Goal: Task Accomplishment & Management: Manage account settings

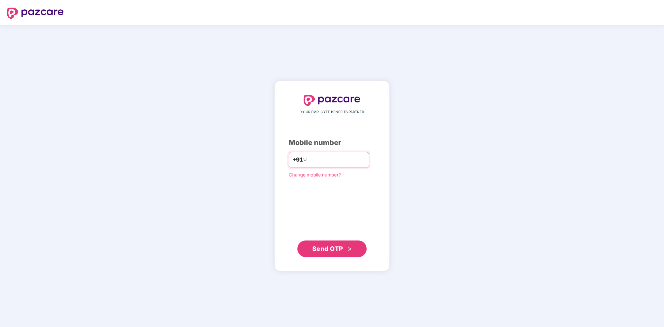
click at [332, 159] on input "number" at bounding box center [336, 159] width 57 height 11
type input "**********"
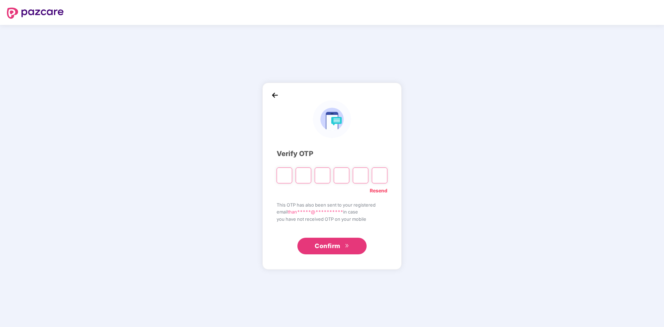
paste input "*"
type input "*"
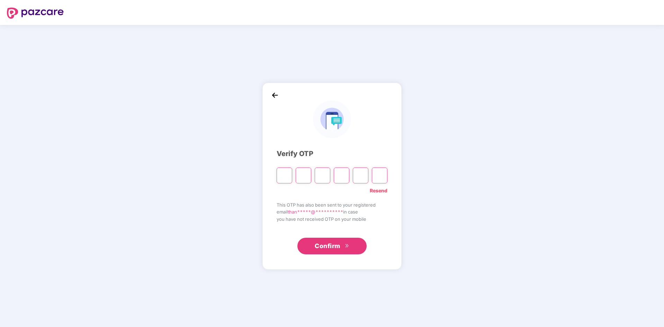
type input "*"
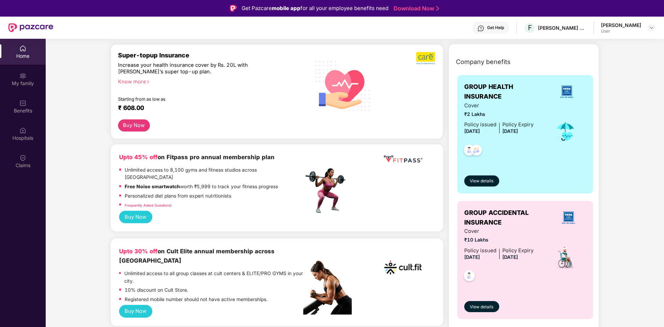
scroll to position [69, 0]
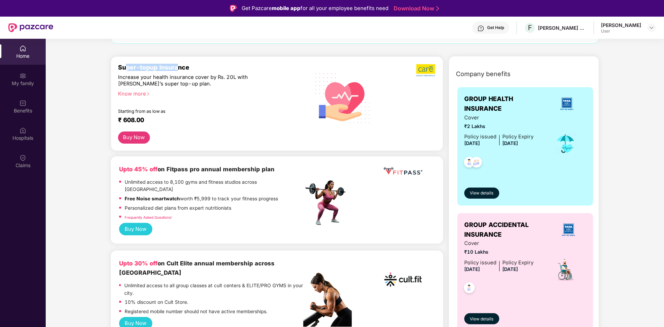
drag, startPoint x: 152, startPoint y: 67, endPoint x: 179, endPoint y: 67, distance: 26.3
click at [179, 66] on div "Super-topup Insurance" at bounding box center [210, 67] width 185 height 7
click at [21, 135] on div "Hospitals" at bounding box center [23, 138] width 46 height 7
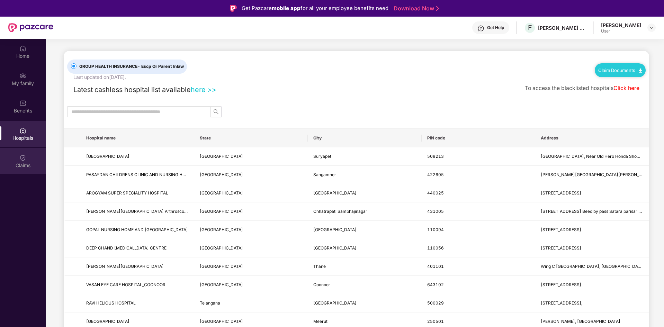
click at [33, 162] on div "Claims" at bounding box center [23, 165] width 46 height 7
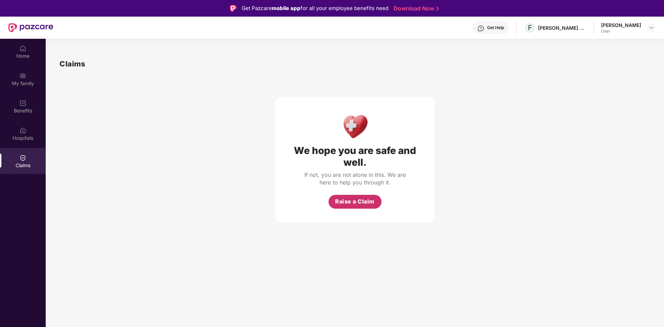
click at [360, 201] on span "Raise a Claim" at bounding box center [354, 201] width 39 height 9
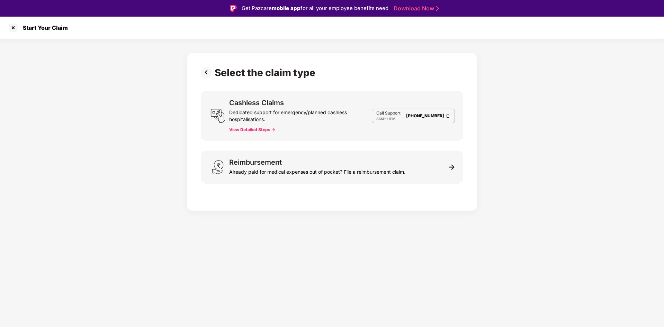
click at [207, 71] on img at bounding box center [208, 72] width 14 height 11
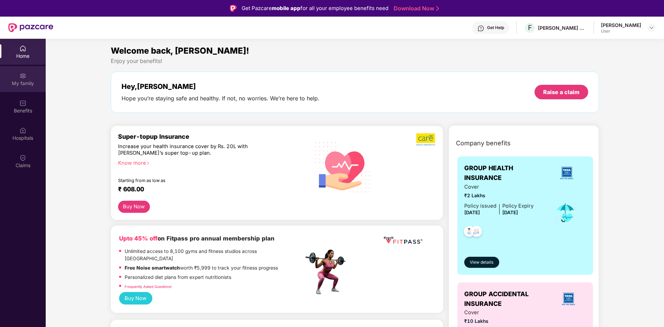
click at [16, 77] on div "My family" at bounding box center [23, 79] width 46 height 26
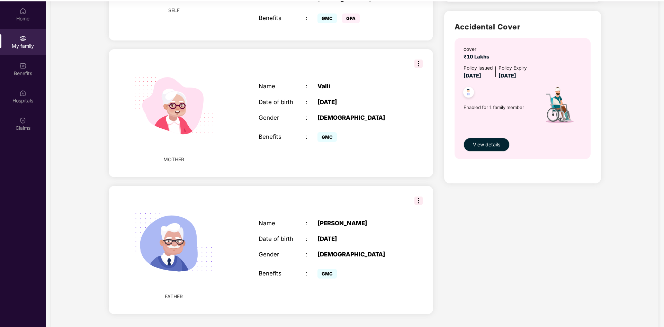
scroll to position [39, 0]
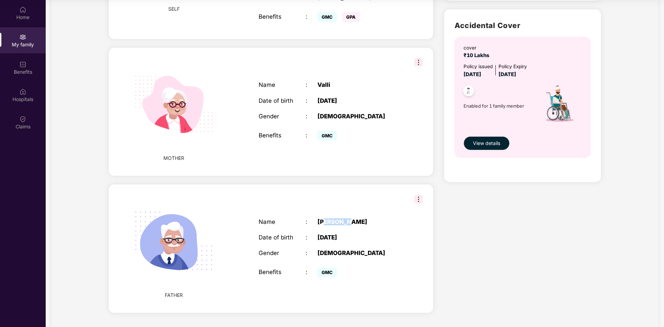
drag, startPoint x: 326, startPoint y: 206, endPoint x: 374, endPoint y: 203, distance: 48.2
click at [374, 210] on div "Name : Kumaresan Date of birth : 01 Jan 1970 Gender : MALE Benefits : GMC" at bounding box center [329, 249] width 155 height 78
drag, startPoint x: 344, startPoint y: 226, endPoint x: 371, endPoint y: 227, distance: 27.3
click at [371, 234] on div "[DATE]" at bounding box center [358, 237] width 82 height 7
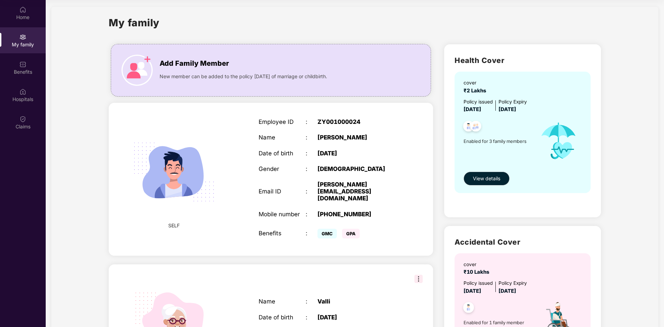
scroll to position [0, 0]
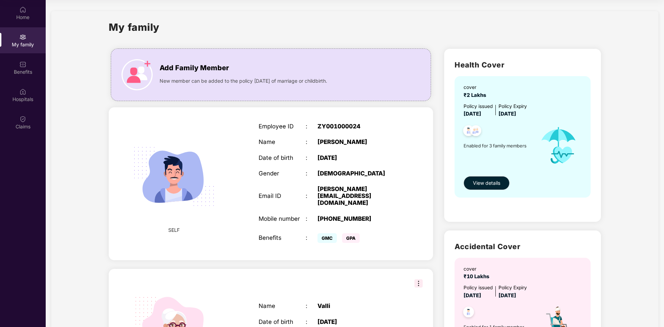
click at [336, 233] on span "GMC" at bounding box center [326, 238] width 19 height 10
drag, startPoint x: 511, startPoint y: 67, endPoint x: 521, endPoint y: 67, distance: 10.0
click at [521, 67] on h2 "Health Cover" at bounding box center [522, 64] width 136 height 11
click at [499, 62] on h2 "Health Cover" at bounding box center [522, 64] width 136 height 11
click at [191, 71] on span "Add Family Member" at bounding box center [193, 68] width 69 height 11
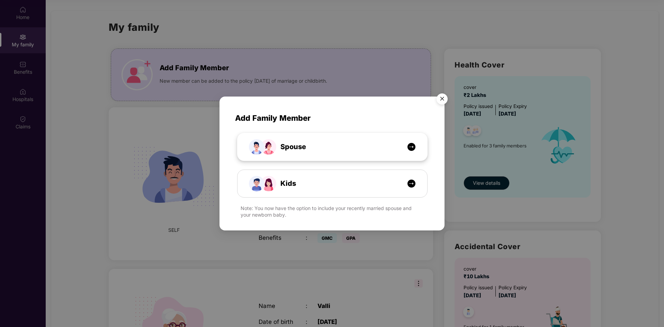
click at [319, 147] on div "Spouse" at bounding box center [336, 146] width 142 height 11
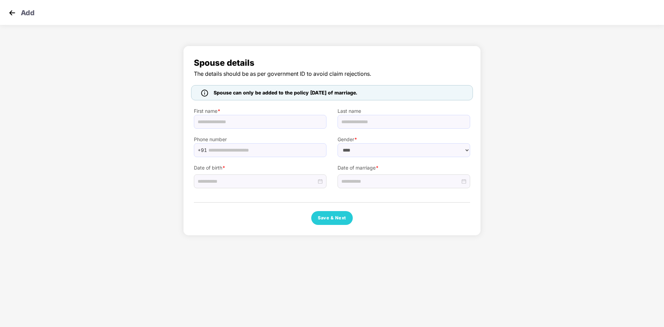
select select "******"
click at [253, 122] on input "text" at bounding box center [260, 122] width 132 height 14
click at [247, 120] on input "text" at bounding box center [260, 122] width 132 height 14
click at [231, 127] on input "text" at bounding box center [260, 122] width 132 height 14
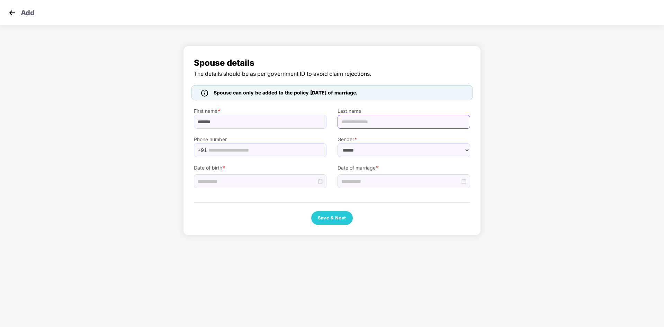
click at [373, 120] on input "text" at bounding box center [403, 122] width 132 height 14
drag, startPoint x: 203, startPoint y: 125, endPoint x: 193, endPoint y: 123, distance: 9.8
click at [193, 123] on div "First name * *******" at bounding box center [260, 114] width 144 height 28
drag, startPoint x: 200, startPoint y: 122, endPoint x: 196, endPoint y: 122, distance: 4.2
click at [196, 122] on input "*****" at bounding box center [260, 122] width 132 height 14
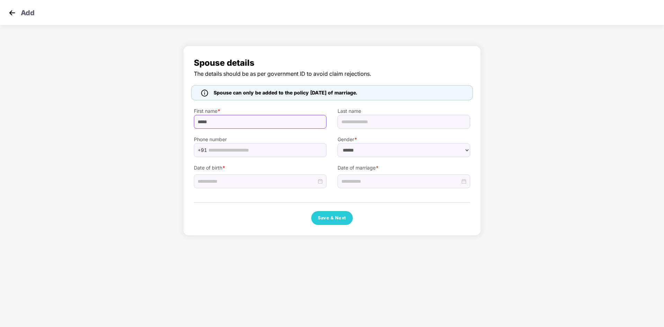
type input "*****"
drag, startPoint x: 352, startPoint y: 117, endPoint x: 354, endPoint y: 121, distance: 4.6
click at [353, 120] on input "text" at bounding box center [403, 122] width 132 height 14
drag, startPoint x: 355, startPoint y: 125, endPoint x: 335, endPoint y: 126, distance: 19.4
click at [335, 126] on div "Last name *" at bounding box center [404, 114] width 144 height 28
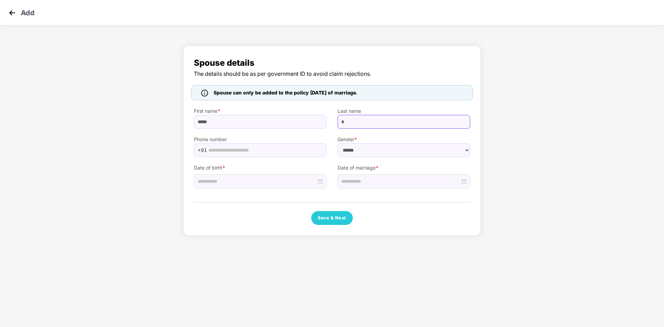
type input "*"
click at [221, 152] on input "text" at bounding box center [265, 150] width 114 height 10
click at [240, 181] on input at bounding box center [257, 181] width 119 height 8
click at [247, 197] on button "2007" at bounding box center [248, 196] width 12 height 14
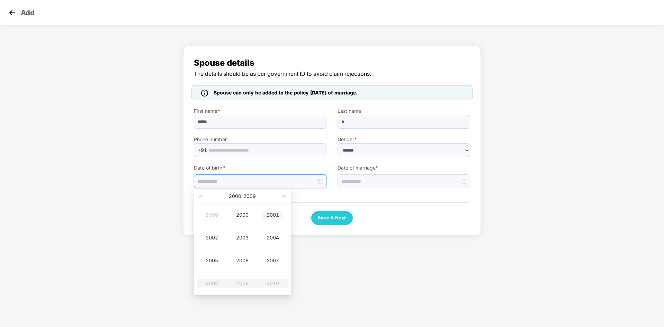
type input "**********"
click at [265, 215] on div "2001" at bounding box center [272, 215] width 21 height 8
type input "**********"
click at [206, 197] on button "button" at bounding box center [208, 196] width 8 height 14
type input "**********"
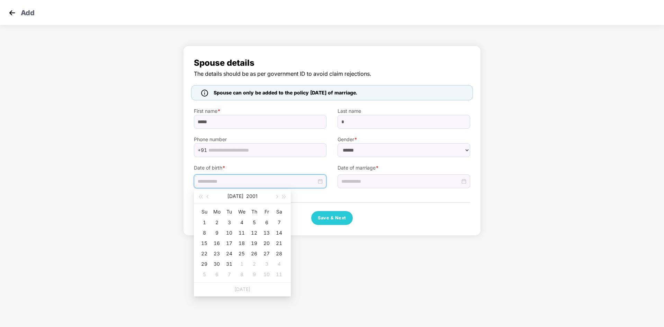
click at [204, 223] on div "1" at bounding box center [204, 222] width 8 height 8
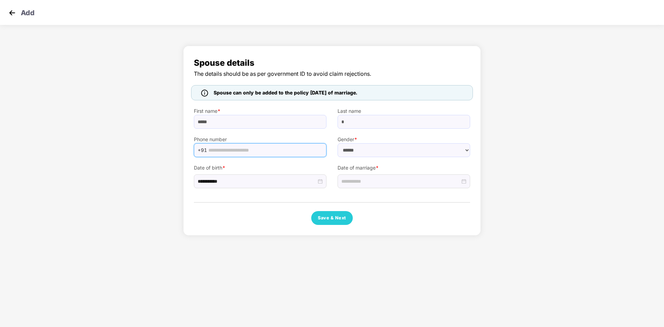
click at [292, 154] on input "text" at bounding box center [265, 150] width 114 height 10
click at [386, 154] on select "****** **** ******" at bounding box center [403, 150] width 132 height 14
select select "****"
click at [337, 143] on select "****** **** ******" at bounding box center [403, 150] width 132 height 14
click at [308, 151] on input "text" at bounding box center [265, 150] width 114 height 10
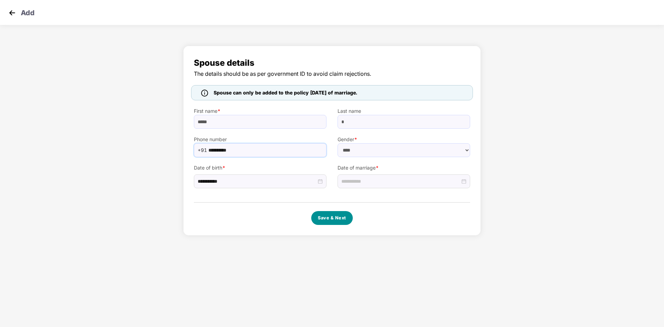
type input "**********"
click at [333, 215] on button "Save & Next" at bounding box center [332, 218] width 42 height 14
click at [355, 187] on div at bounding box center [403, 181] width 132 height 14
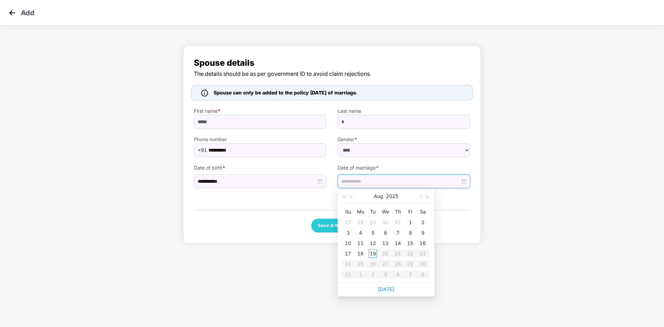
click at [383, 196] on div "Aug 2025" at bounding box center [386, 196] width 60 height 14
click at [347, 198] on button "button" at bounding box center [344, 196] width 8 height 14
click at [346, 198] on span "button" at bounding box center [343, 196] width 3 height 3
click at [378, 194] on button "Aug" at bounding box center [378, 196] width 9 height 14
click at [382, 198] on button "2023" at bounding box center [386, 196] width 12 height 14
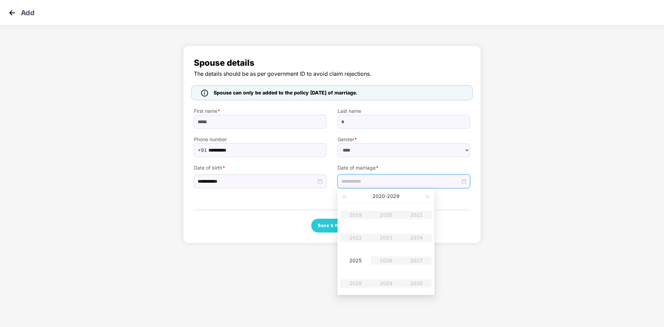
click at [417, 236] on table "2019 2020 2021 2022 2023 2024 2025 2026 2027 2028 2029 2030" at bounding box center [385, 248] width 91 height 91
click at [414, 238] on table "2019 2020 2021 2022 2023 2024 2025 2026 2027 2028 2029 2030" at bounding box center [385, 248] width 91 height 91
click at [422, 237] on table "2019 2020 2021 2022 2023 2024 2025 2026 2027 2028 2029 2030" at bounding box center [385, 248] width 91 height 91
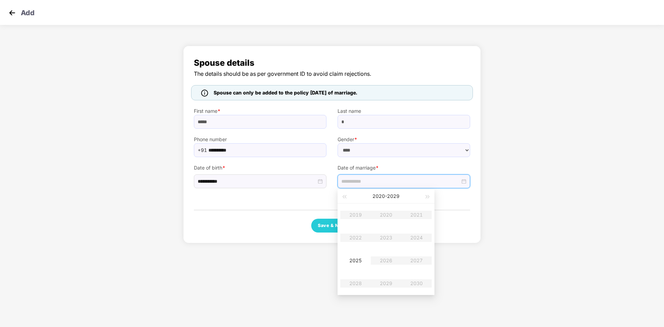
click at [422, 237] on table "2019 2020 2021 2022 2023 2024 2025 2026 2027 2028 2029 2030" at bounding box center [385, 248] width 91 height 91
click at [424, 196] on button "button" at bounding box center [428, 196] width 8 height 14
click at [346, 196] on span "button" at bounding box center [343, 196] width 3 height 3
click at [412, 237] on table "2019 2020 2021 2022 2023 2024 2025 2026 2027 2028 2029 2030" at bounding box center [385, 248] width 91 height 91
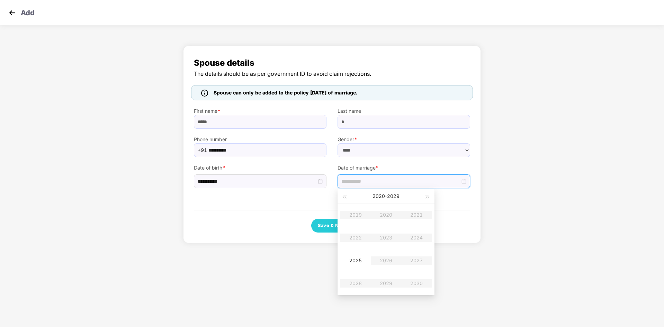
click at [446, 207] on div "**********" at bounding box center [332, 144] width 276 height 176
click at [364, 185] on div at bounding box center [403, 181] width 132 height 14
click at [382, 195] on button "2020 - 2029" at bounding box center [385, 196] width 27 height 14
type input "**********"
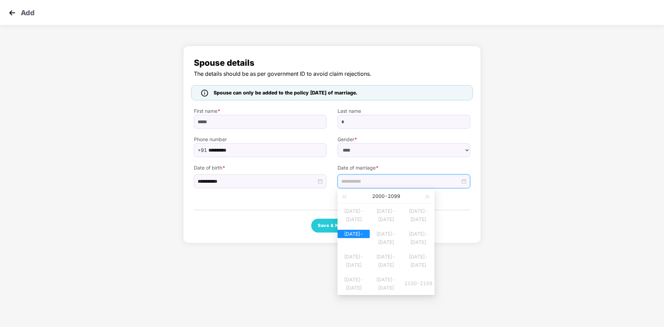
click at [363, 236] on div "2020-2029" at bounding box center [353, 234] width 32 height 8
click at [419, 237] on table "2019 2020 2021 2022 2023 2024 2025 2026 2027 2028 2029 2030" at bounding box center [385, 248] width 91 height 91
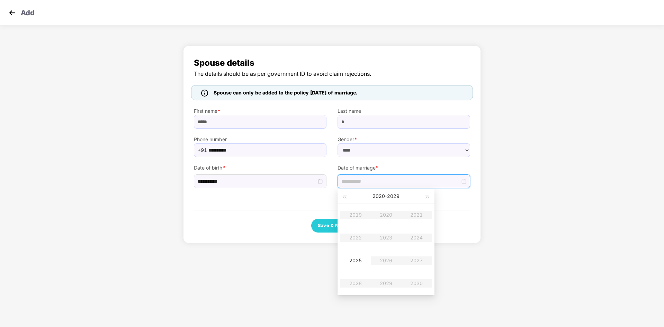
click at [419, 237] on table "2019 2020 2021 2022 2023 2024 2025 2026 2027 2028 2029 2030" at bounding box center [385, 248] width 91 height 91
type input "**********"
click at [356, 258] on div "2025" at bounding box center [355, 260] width 21 height 8
click at [416, 239] on table "Jan Feb Mar Apr May Jun Jul Aug Sep Oct Nov Dec" at bounding box center [385, 248] width 91 height 91
type input "**********"
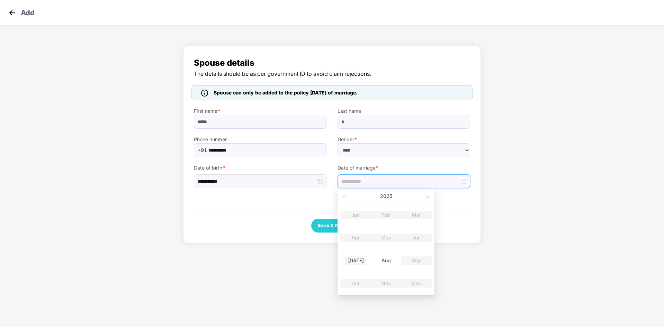
click at [356, 262] on div "Jul" at bounding box center [355, 260] width 21 height 8
type input "**********"
click at [358, 253] on div "21" at bounding box center [360, 253] width 8 height 8
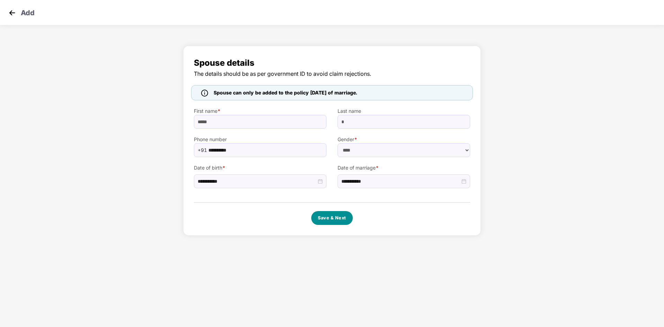
click at [338, 219] on button "Save & Next" at bounding box center [332, 218] width 42 height 14
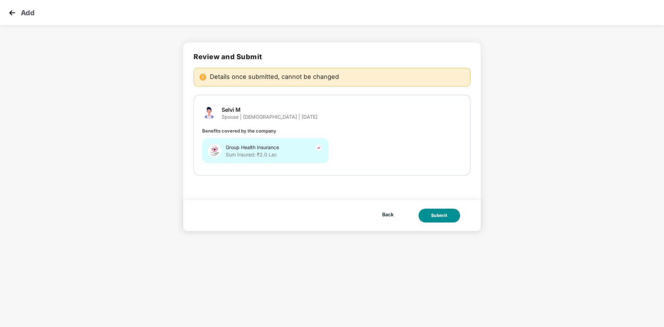
click at [442, 215] on div "Submit" at bounding box center [439, 215] width 17 height 7
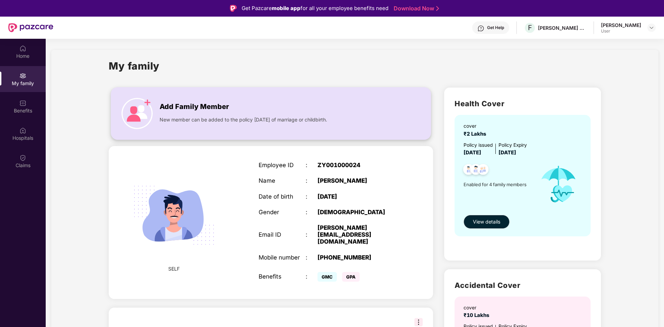
click at [173, 106] on span "Add Family Member" at bounding box center [193, 106] width 69 height 11
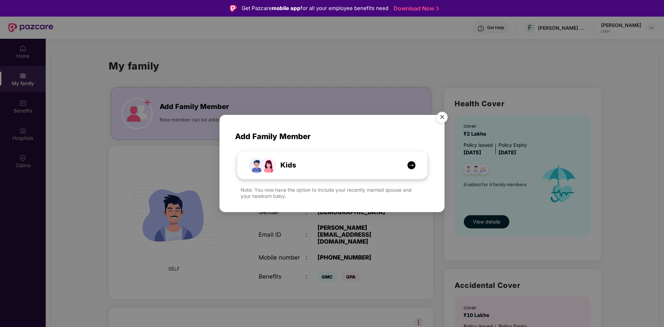
click at [306, 168] on div "Kids" at bounding box center [336, 165] width 142 height 11
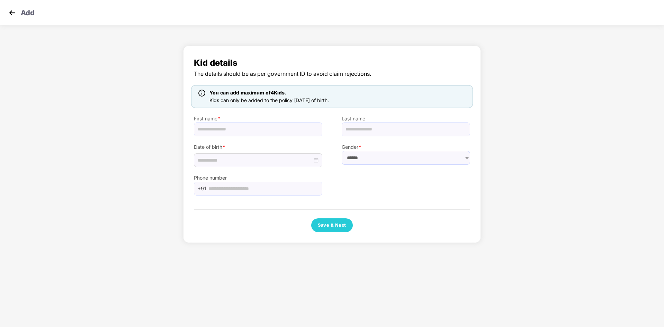
click at [16, 15] on img at bounding box center [12, 13] width 10 height 10
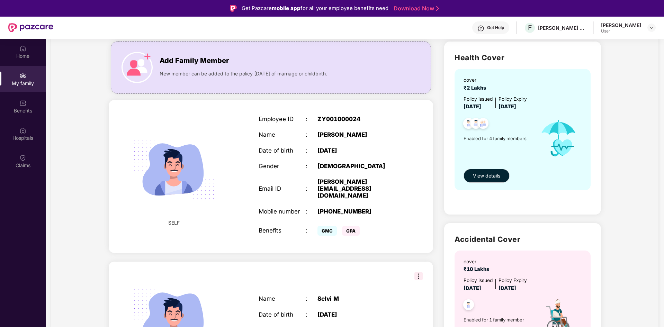
scroll to position [208, 0]
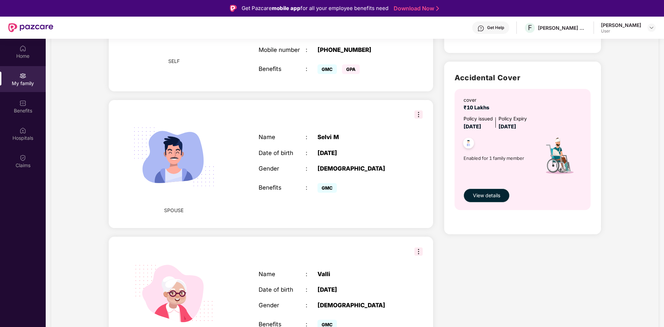
click at [416, 110] on img at bounding box center [418, 114] width 8 height 8
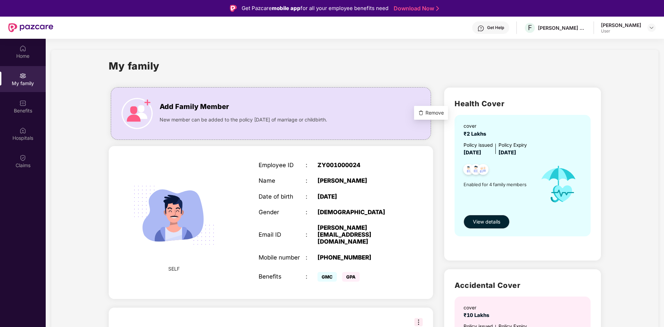
click at [395, 76] on div "My family" at bounding box center [355, 70] width 492 height 24
click at [24, 110] on div "Benefits" at bounding box center [23, 110] width 46 height 7
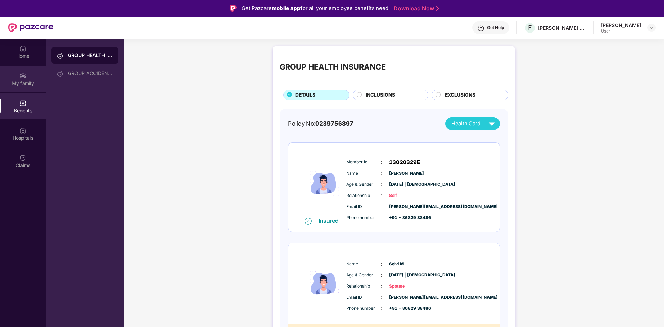
click at [27, 82] on div "My family" at bounding box center [23, 83] width 46 height 7
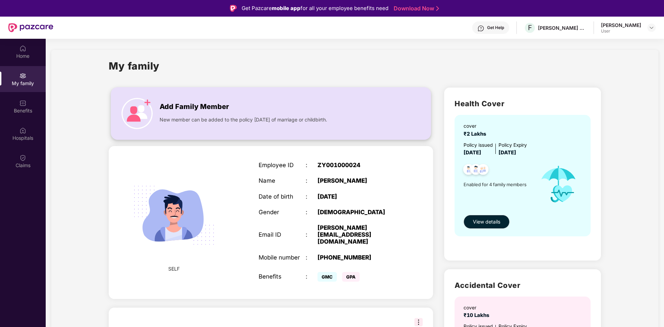
click at [250, 107] on div "Add Family Member" at bounding box center [271, 105] width 224 height 14
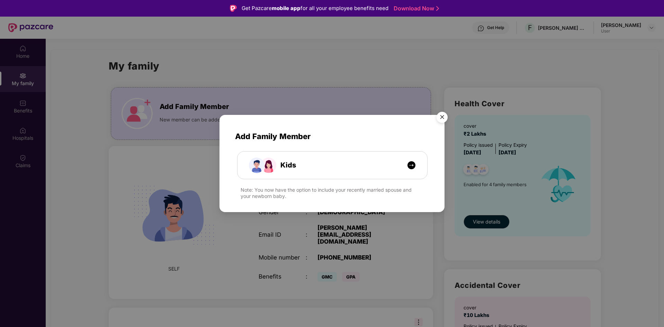
click at [443, 119] on img "Close" at bounding box center [441, 118] width 19 height 19
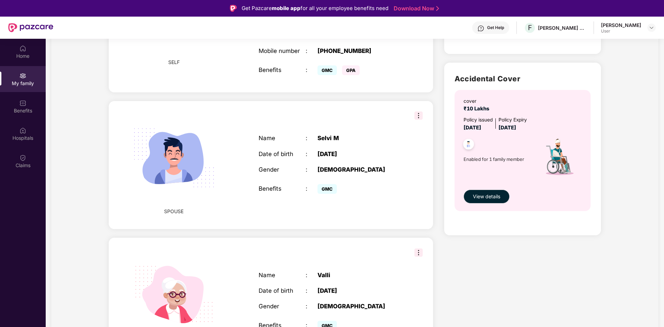
scroll to position [208, 0]
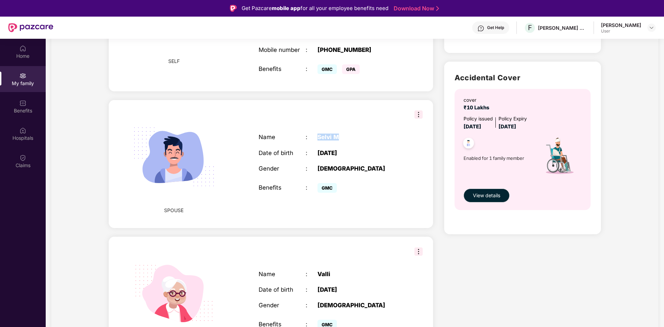
drag, startPoint x: 370, startPoint y: 123, endPoint x: 355, endPoint y: 143, distance: 25.1
click at [372, 134] on div "Name : [PERSON_NAME]" at bounding box center [328, 137] width 141 height 7
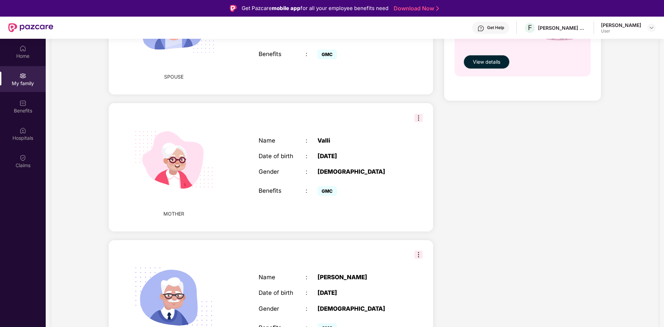
scroll to position [358, 0]
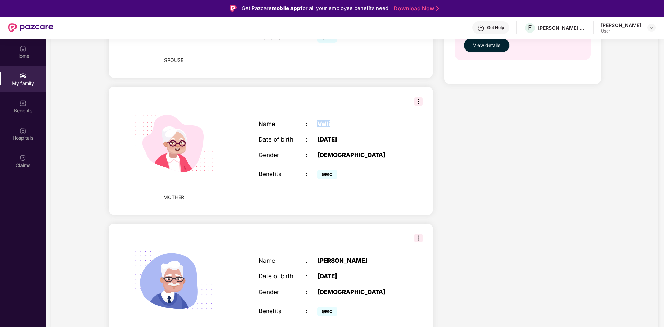
drag, startPoint x: 318, startPoint y: 108, endPoint x: 354, endPoint y: 109, distance: 36.0
click at [354, 120] on div "Name : [PERSON_NAME]" at bounding box center [328, 123] width 141 height 7
drag, startPoint x: 317, startPoint y: 246, endPoint x: 423, endPoint y: 260, distance: 107.1
click at [423, 260] on div "FATHER Name : [PERSON_NAME] Date of birth : [DEMOGRAPHIC_DATA] Gender : [DEMOGR…" at bounding box center [271, 287] width 324 height 128
click at [396, 257] on div "[PERSON_NAME]" at bounding box center [358, 260] width 82 height 7
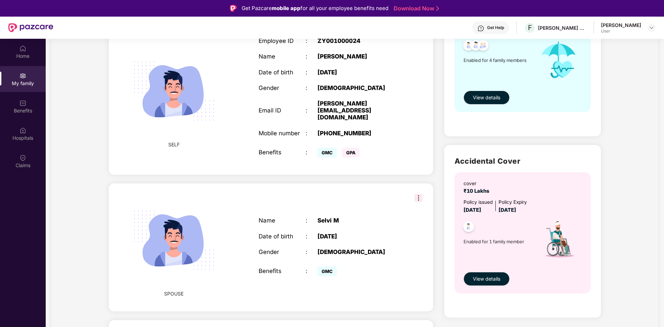
scroll to position [150, 0]
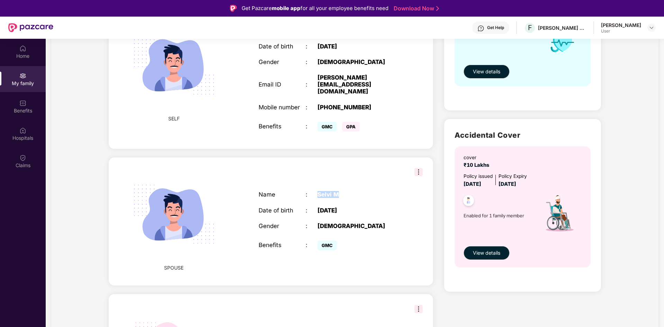
drag, startPoint x: 319, startPoint y: 181, endPoint x: 340, endPoint y: 183, distance: 21.2
click at [340, 191] on div "Name : [PERSON_NAME]" at bounding box center [328, 194] width 141 height 7
click at [419, 168] on img at bounding box center [418, 172] width 8 height 8
click at [432, 170] on span "Remove" at bounding box center [434, 170] width 18 height 8
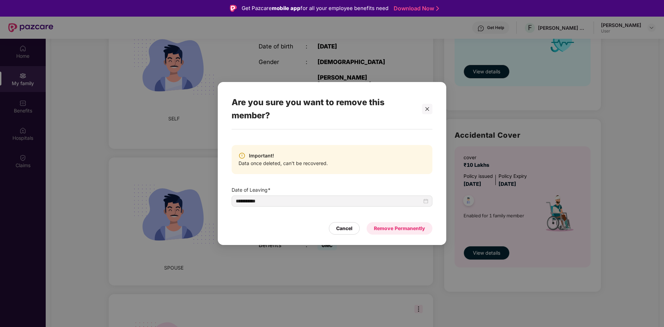
click at [385, 227] on div "Remove Permanently" at bounding box center [399, 229] width 51 height 8
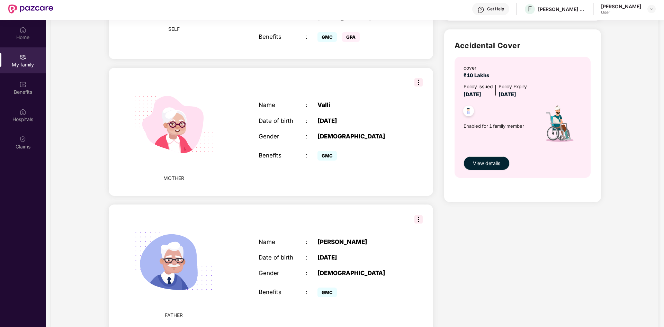
scroll to position [0, 0]
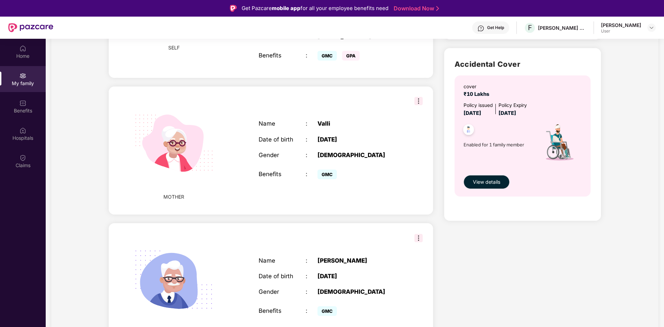
click at [613, 79] on div "My family Add Family Member New member can be added to the policy [DATE] of mar…" at bounding box center [354, 99] width 607 height 540
drag, startPoint x: 473, startPoint y: 94, endPoint x: 497, endPoint y: 93, distance: 24.6
click at [497, 93] on div "cover ₹10 Lakhs" at bounding box center [522, 91] width 119 height 16
click at [424, 120] on div "MOTHER Name : [PERSON_NAME] Date of birth : [DEMOGRAPHIC_DATA] Gender : [DEMOGR…" at bounding box center [271, 150] width 324 height 128
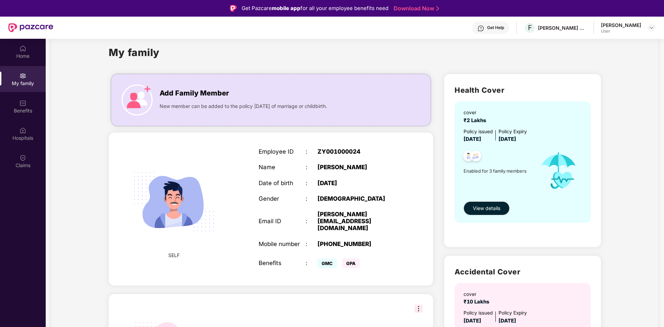
click at [442, 97] on div "Health Cover cover ₹2 Lakhs Policy issued [DATE] Policy Expiry [DATE] Enabled f…" at bounding box center [522, 317] width 168 height 499
click at [448, 59] on div "My family" at bounding box center [355, 57] width 492 height 24
click at [366, 62] on div "My family" at bounding box center [355, 57] width 492 height 24
click at [585, 31] on div "[PERSON_NAME] & [PERSON_NAME] Labs Private Limited" at bounding box center [554, 28] width 63 height 12
click at [628, 28] on div "[PERSON_NAME]" at bounding box center [621, 25] width 40 height 7
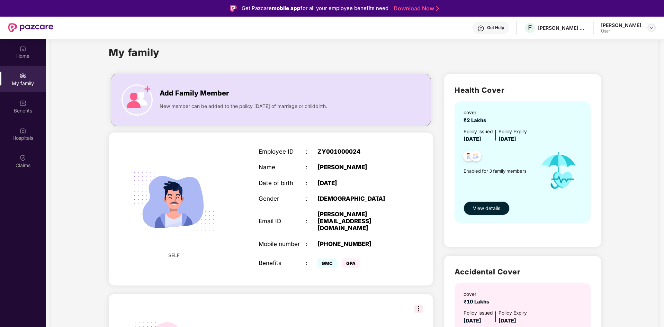
click at [649, 30] on img at bounding box center [651, 28] width 6 height 6
click at [637, 117] on div "My family Add Family Member New member can be added to the policy [DATE] of mar…" at bounding box center [354, 306] width 607 height 540
click at [488, 210] on span "View details" at bounding box center [486, 208] width 27 height 8
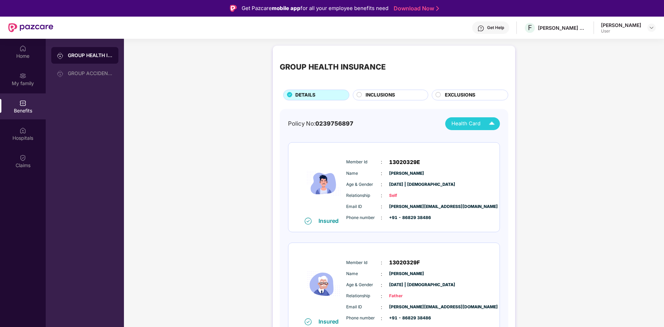
click at [468, 121] on span "Health Card" at bounding box center [465, 124] width 29 height 8
click at [452, 92] on span "EXCLUSIONS" at bounding box center [460, 95] width 30 height 8
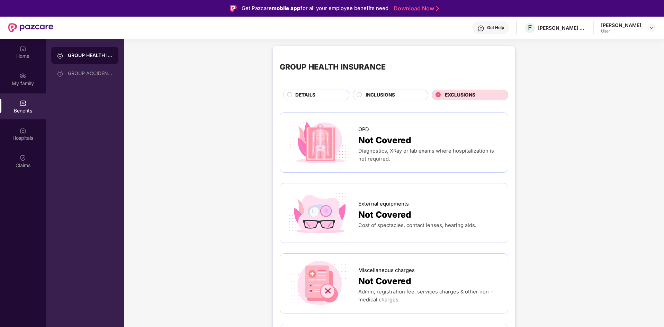
click at [394, 97] on span "INCLUSIONS" at bounding box center [379, 95] width 29 height 8
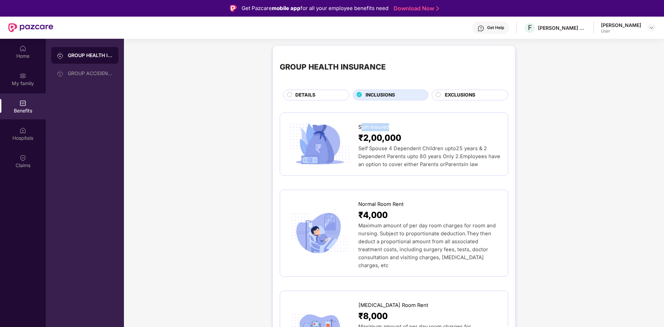
drag, startPoint x: 360, startPoint y: 128, endPoint x: 426, endPoint y: 130, distance: 65.8
click at [423, 129] on div "Sum Insured" at bounding box center [429, 125] width 143 height 11
click at [453, 136] on div "₹2,00,000" at bounding box center [429, 137] width 143 height 13
drag, startPoint x: 409, startPoint y: 201, endPoint x: 359, endPoint y: 198, distance: 49.5
click at [359, 198] on div "Normal Room Rent" at bounding box center [429, 202] width 143 height 11
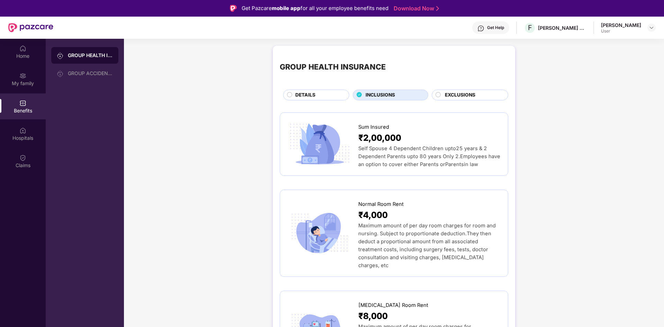
click at [82, 71] on div "GROUP ACCIDENTAL INSURANCE" at bounding box center [90, 74] width 45 height 6
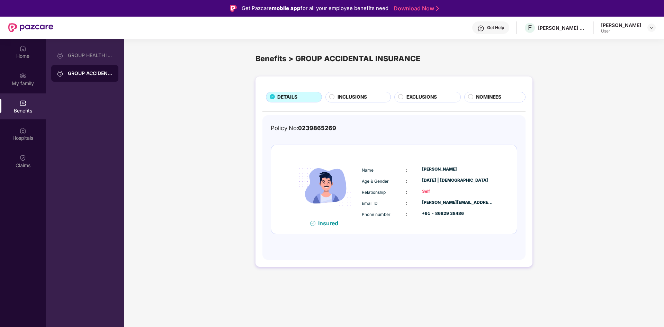
click at [377, 98] on div "INCLUSIONS" at bounding box center [360, 97] width 53 height 9
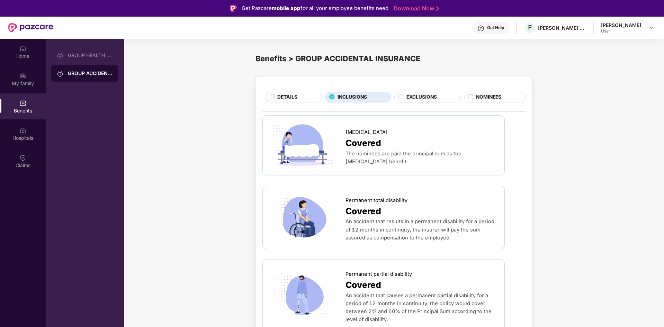
click at [411, 97] on span "EXCLUSIONS" at bounding box center [421, 97] width 30 height 8
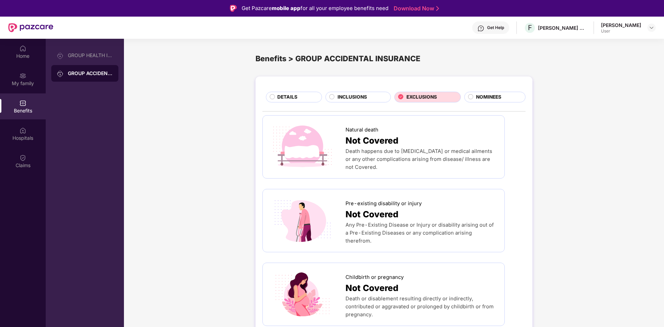
click at [457, 99] on div "EXCLUSIONS" at bounding box center [427, 97] width 66 height 11
click at [468, 98] on circle at bounding box center [470, 96] width 5 height 5
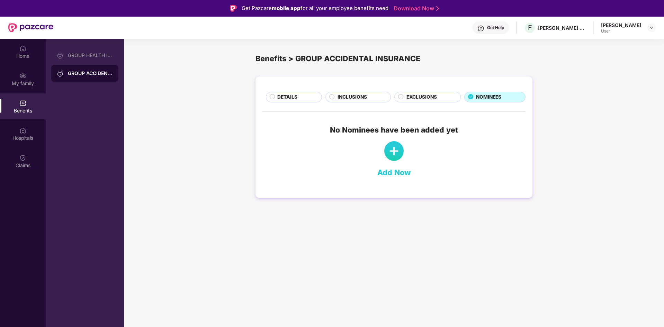
click at [289, 97] on span "DETAILS" at bounding box center [287, 97] width 20 height 8
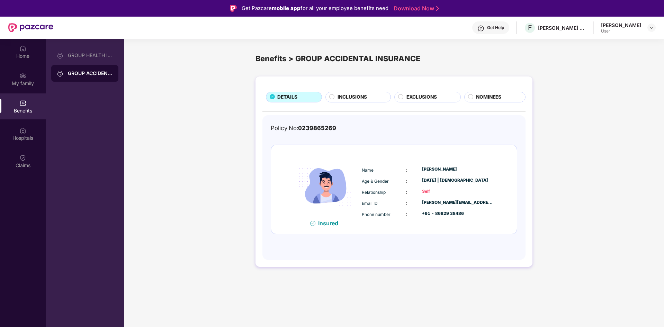
click at [479, 95] on span "NOMINEES" at bounding box center [488, 97] width 25 height 8
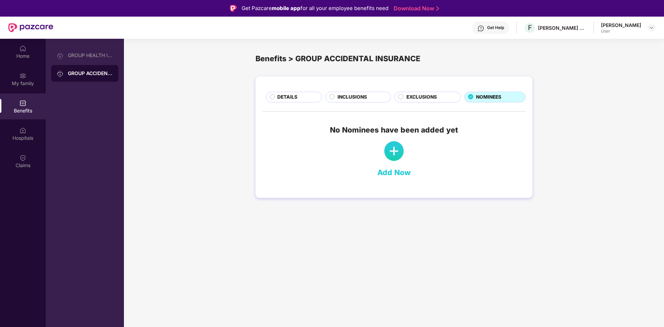
click at [396, 149] on img at bounding box center [393, 150] width 19 height 19
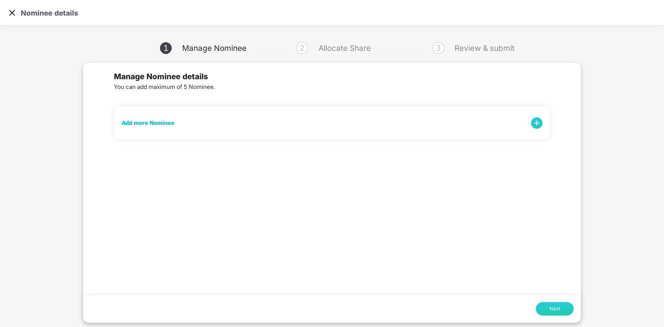
click at [321, 116] on div "Add more Nominee" at bounding box center [331, 123] width 420 height 18
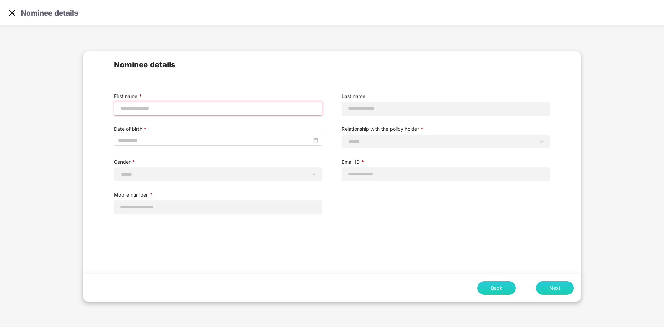
click at [157, 105] on input "text" at bounding box center [218, 108] width 196 height 7
type input "*****"
drag, startPoint x: 135, startPoint y: 108, endPoint x: 107, endPoint y: 107, distance: 27.7
click at [107, 107] on div "First name * *****" at bounding box center [218, 100] width 228 height 30
click at [195, 143] on input at bounding box center [215, 140] width 194 height 8
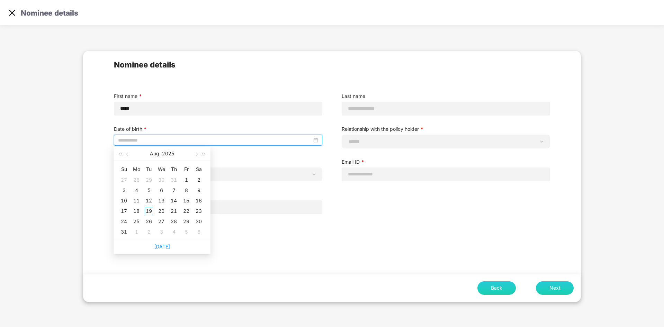
click at [265, 191] on label "Mobile number *" at bounding box center [218, 195] width 208 height 8
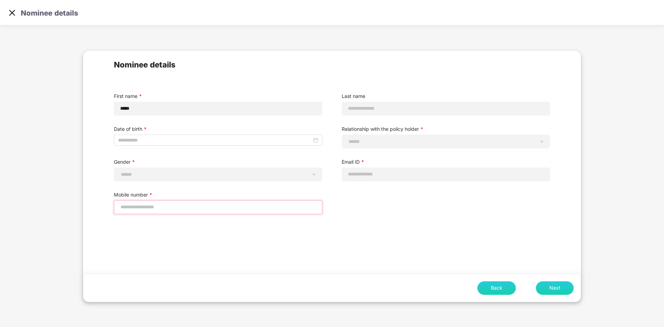
click at [173, 206] on input "number" at bounding box center [218, 206] width 196 height 7
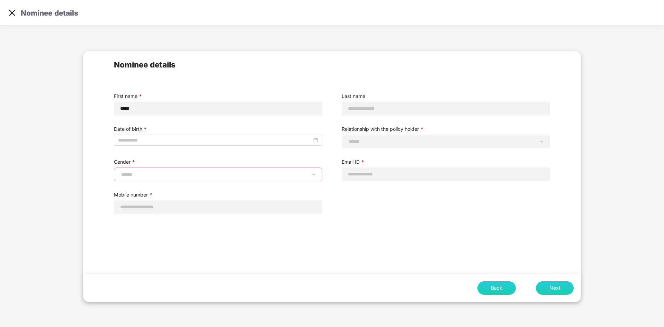
click at [161, 174] on select "**********" at bounding box center [218, 175] width 196 height 6
select select "******"
click at [120, 172] on select "**********" at bounding box center [218, 175] width 196 height 6
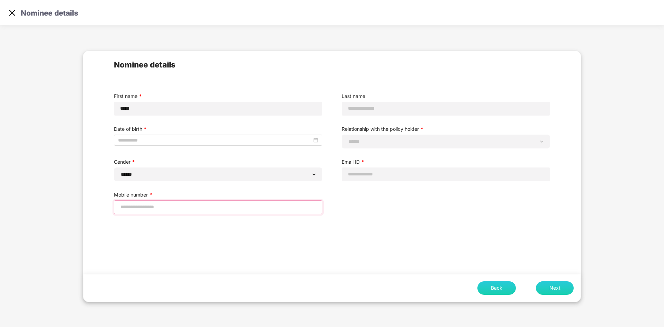
click at [136, 203] on input "number" at bounding box center [218, 206] width 196 height 7
click at [397, 139] on select "**********" at bounding box center [445, 142] width 196 height 6
select select "*******"
click at [347, 139] on select "**********" at bounding box center [445, 142] width 196 height 6
click at [369, 145] on div "**********" at bounding box center [445, 142] width 208 height 14
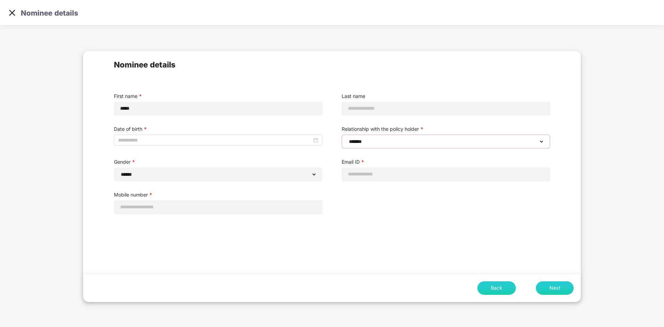
click at [370, 143] on select "**********" at bounding box center [445, 142] width 196 height 6
click at [347, 139] on select "**********" at bounding box center [445, 142] width 196 height 6
click at [377, 114] on div at bounding box center [445, 109] width 208 height 14
click at [378, 111] on input "text" at bounding box center [445, 108] width 196 height 7
click at [365, 176] on input "email" at bounding box center [445, 174] width 196 height 7
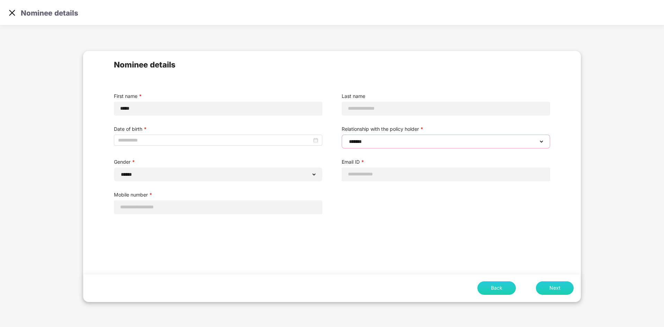
click at [366, 144] on select "**********" at bounding box center [445, 142] width 196 height 6
click at [366, 143] on select "**********" at bounding box center [445, 142] width 196 height 6
click at [364, 110] on input "text" at bounding box center [445, 108] width 196 height 7
click at [192, 115] on div "*****" at bounding box center [218, 109] width 208 height 14
drag, startPoint x: 185, startPoint y: 111, endPoint x: 129, endPoint y: 111, distance: 56.0
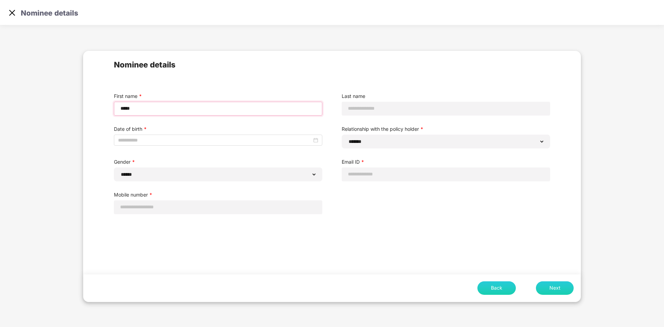
click at [185, 111] on input "*****" at bounding box center [218, 108] width 196 height 7
drag, startPoint x: 90, startPoint y: 107, endPoint x: 50, endPoint y: 107, distance: 40.1
click at [50, 107] on div "**********" at bounding box center [332, 176] width 664 height 268
click at [11, 15] on img at bounding box center [12, 13] width 10 height 10
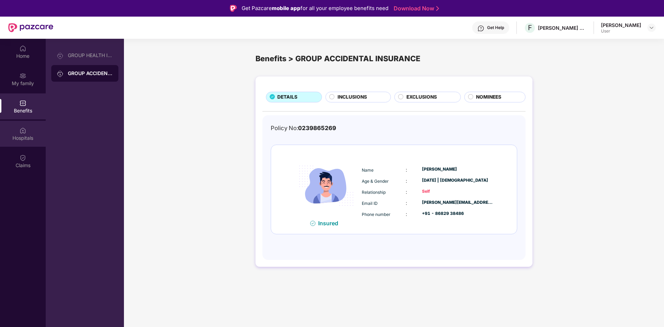
click at [31, 134] on div "Hospitals" at bounding box center [23, 134] width 46 height 26
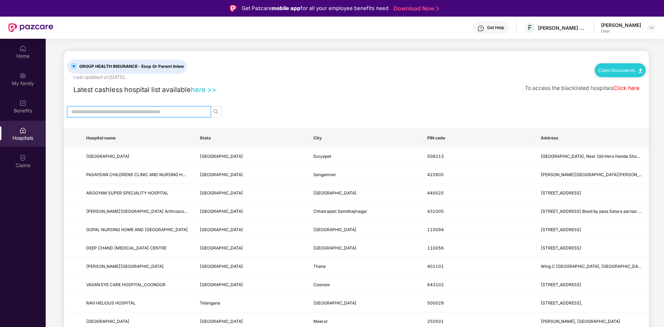
click at [109, 110] on input "text" at bounding box center [136, 112] width 130 height 8
click at [17, 159] on div "Claims" at bounding box center [23, 161] width 46 height 26
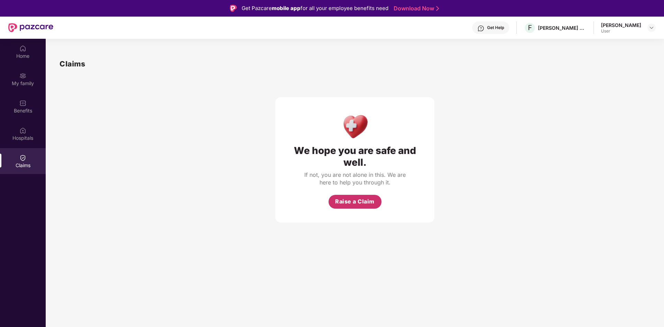
click at [355, 202] on span "Raise a Claim" at bounding box center [354, 201] width 39 height 9
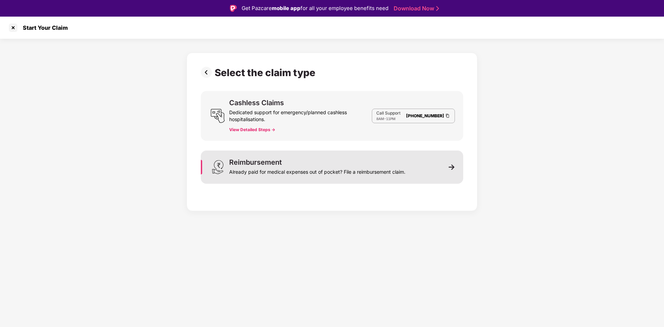
click at [431, 165] on div "Reimbursement Already paid for medical expenses out of pocket? File a reimburse…" at bounding box center [332, 166] width 262 height 33
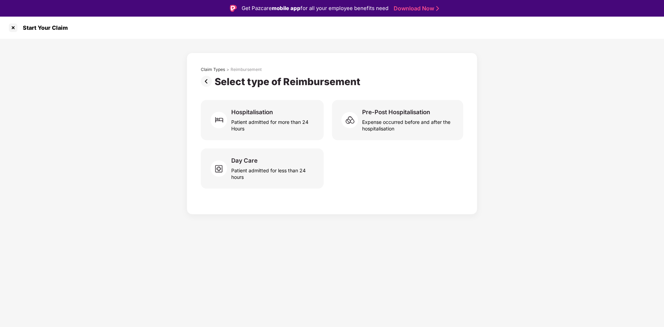
click at [208, 81] on img at bounding box center [208, 81] width 14 height 11
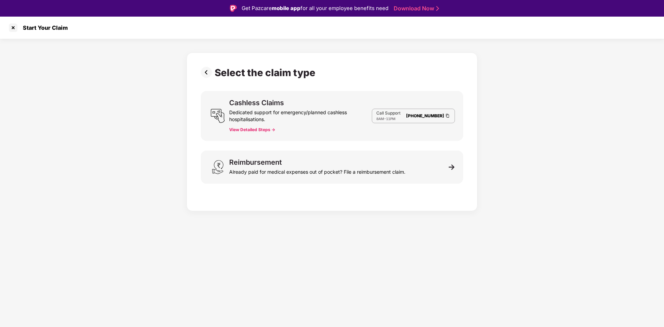
click at [208, 81] on div "Select the claim type Cashless Claims Dedicated support for emergency/planned c…" at bounding box center [332, 130] width 262 height 127
click at [207, 72] on img at bounding box center [208, 72] width 14 height 11
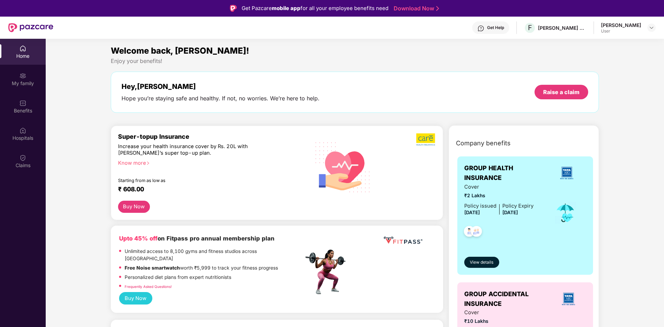
click at [32, 58] on div "Home" at bounding box center [23, 56] width 46 height 7
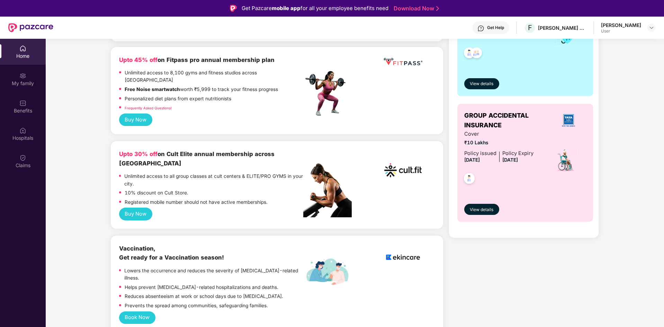
scroll to position [173, 0]
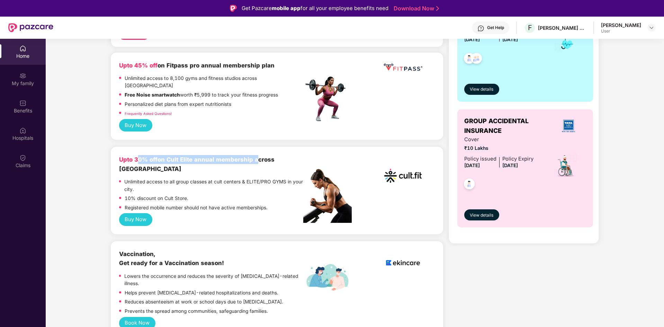
drag, startPoint x: 196, startPoint y: 152, endPoint x: 254, endPoint y: 152, distance: 57.4
click at [254, 156] on b "Upto 30% off on Cult Elite annual membership across [GEOGRAPHIC_DATA]" at bounding box center [196, 164] width 155 height 16
click at [257, 156] on b "Upto 30% off on Cult Elite annual membership across [GEOGRAPHIC_DATA]" at bounding box center [196, 164] width 155 height 16
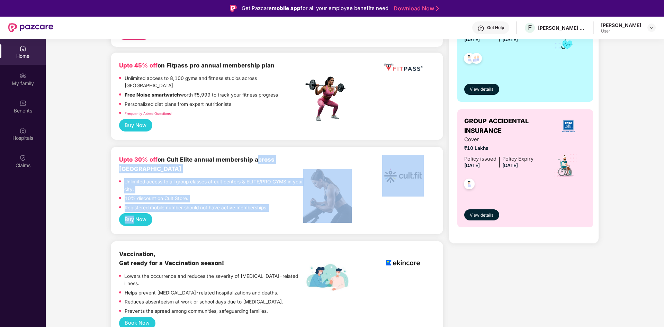
drag, startPoint x: 257, startPoint y: 150, endPoint x: 337, endPoint y: 158, distance: 80.2
click at [337, 158] on div "Upto 30% off on Cult Elite annual membership across India Unlimited access to a…" at bounding box center [277, 184] width 316 height 58
click at [297, 156] on div "Upto 30% off on Cult Elite annual membership across [GEOGRAPHIC_DATA]" at bounding box center [211, 164] width 184 height 18
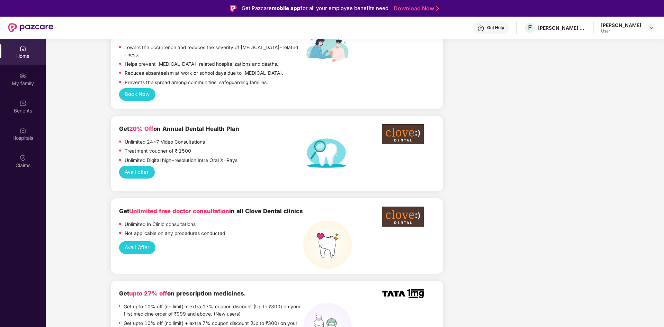
scroll to position [415, 0]
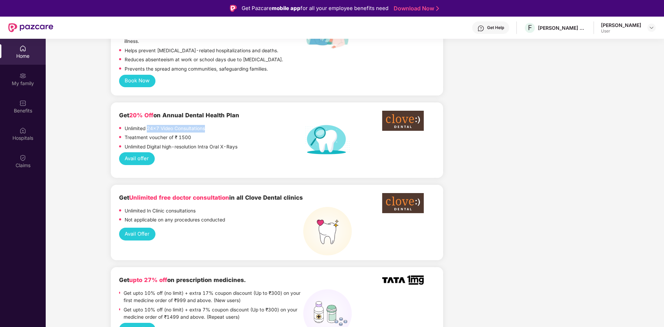
drag, startPoint x: 148, startPoint y: 104, endPoint x: 204, endPoint y: 104, distance: 56.4
click at [204, 125] on p "Unlimited 24x7 Video Consultations" at bounding box center [165, 129] width 80 height 8
drag, startPoint x: 126, startPoint y: 114, endPoint x: 194, endPoint y: 111, distance: 68.2
click at [194, 134] on div "Treatment voucher of ₹ 1500" at bounding box center [211, 138] width 184 height 9
drag, startPoint x: 196, startPoint y: 122, endPoint x: 267, endPoint y: 128, distance: 71.6
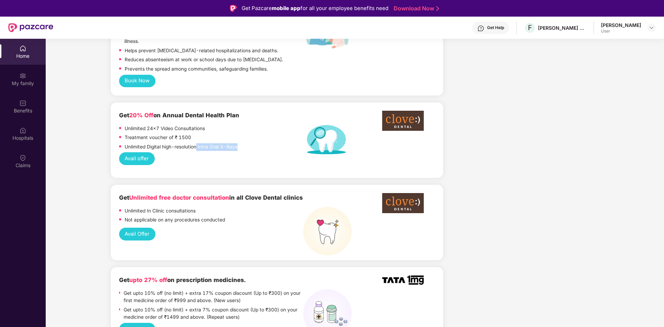
click at [267, 143] on div "Unlimited Digital high-resolution Intra Oral X-Rays" at bounding box center [211, 147] width 184 height 9
click at [212, 143] on p "Unlimited Digital high-resolution Intra Oral X-Rays" at bounding box center [181, 147] width 113 height 8
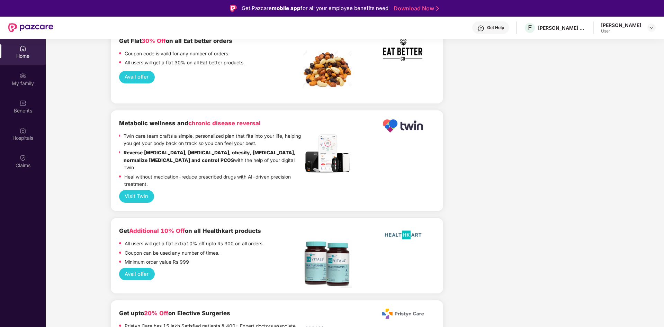
scroll to position [761, 0]
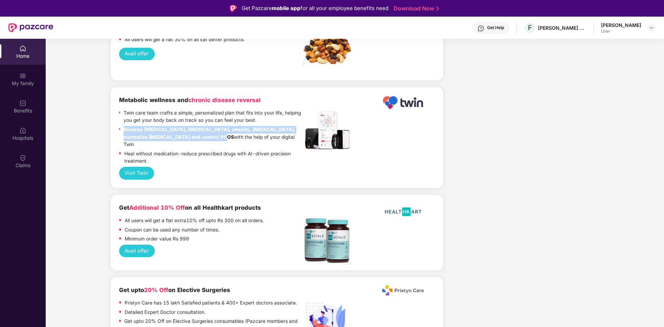
drag, startPoint x: 124, startPoint y: 105, endPoint x: 213, endPoint y: 113, distance: 90.3
click at [213, 127] on strong "Reverse [MEDICAL_DATA], [MEDICAL_DATA], obesity, [MEDICAL_DATA], normalize [MED…" at bounding box center [210, 133] width 172 height 13
click at [220, 126] on p "Reverse [MEDICAL_DATA], [MEDICAL_DATA], obesity, [MEDICAL_DATA], normalize [MED…" at bounding box center [214, 137] width 180 height 22
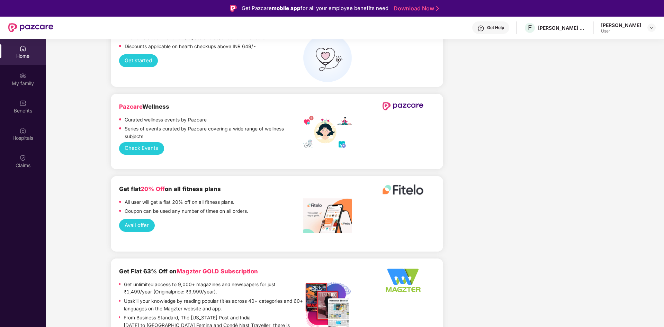
scroll to position [1222, 0]
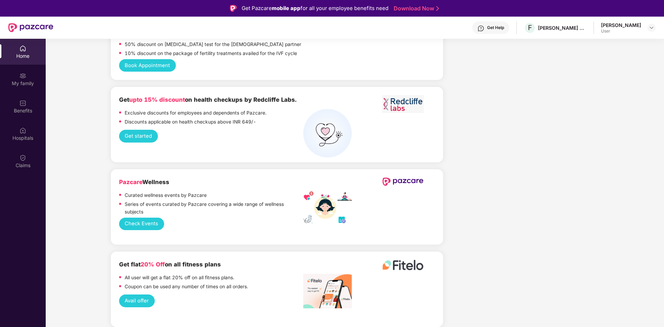
click at [144, 218] on button "Check Events" at bounding box center [141, 224] width 45 height 13
